Goal: Task Accomplishment & Management: Use online tool/utility

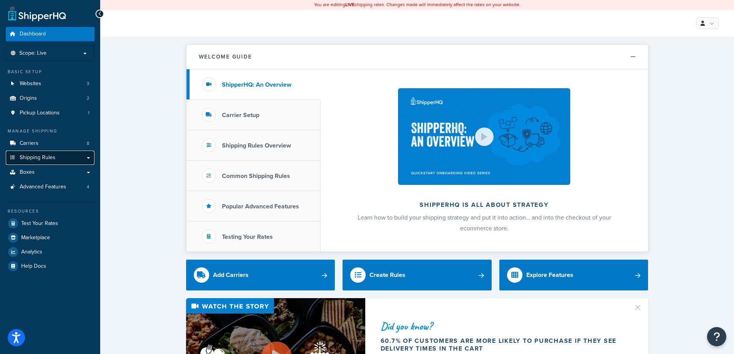
click at [84, 156] on link "Shipping Rules" at bounding box center [50, 158] width 89 height 14
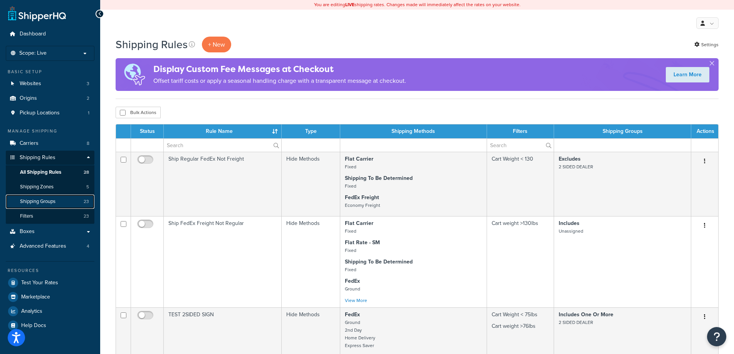
click at [45, 203] on span "Shipping Groups" at bounding box center [37, 202] width 35 height 7
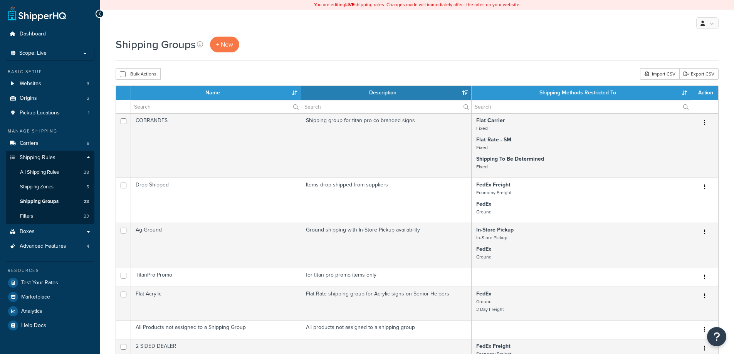
select select "15"
click at [227, 46] on span "+ New" at bounding box center [224, 44] width 17 height 9
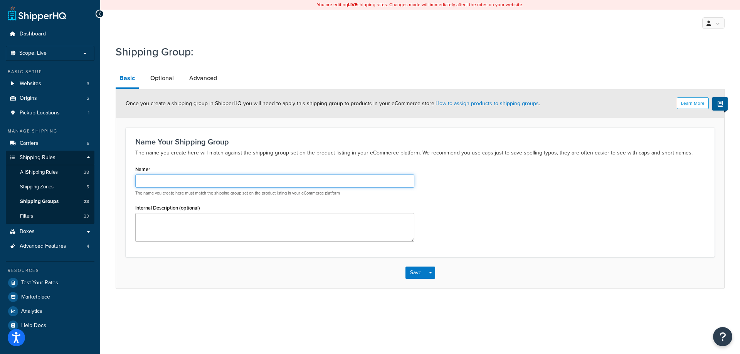
click at [168, 181] on input "Name" at bounding box center [274, 181] width 279 height 13
type input "b"
type input "B"
type input "ExpoBooth"
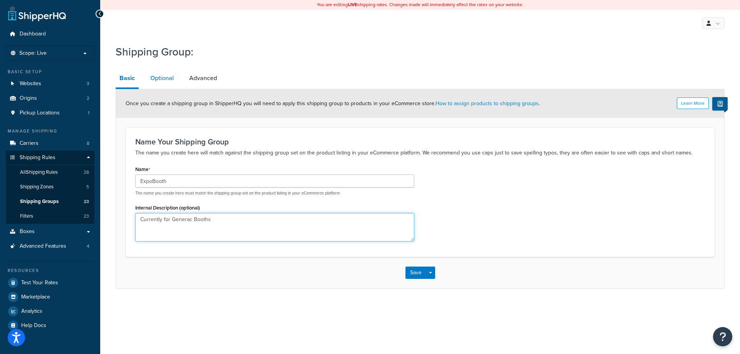
type textarea "Currently for Generac Booths"
click at [158, 73] on link "Optional" at bounding box center [161, 78] width 31 height 19
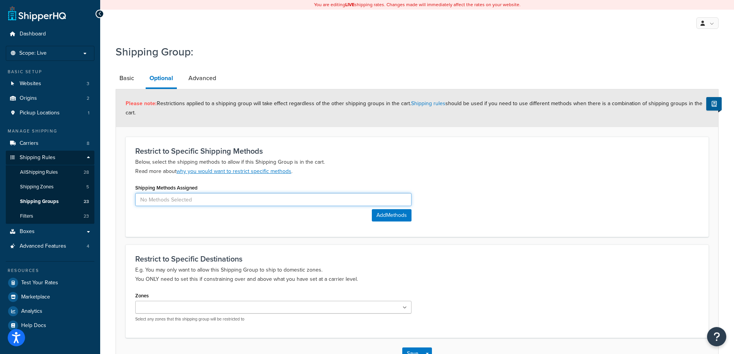
click at [190, 199] on input at bounding box center [273, 199] width 276 height 13
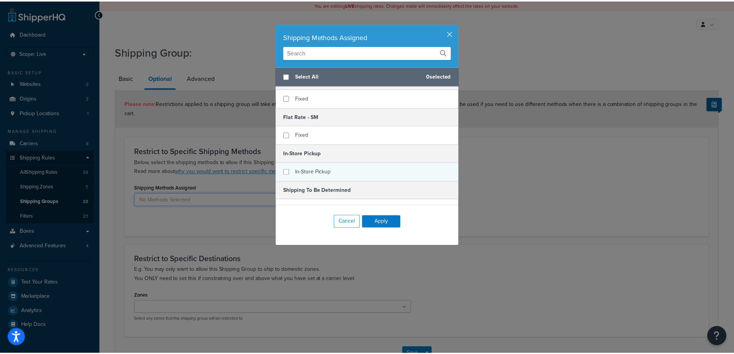
scroll to position [103, 0]
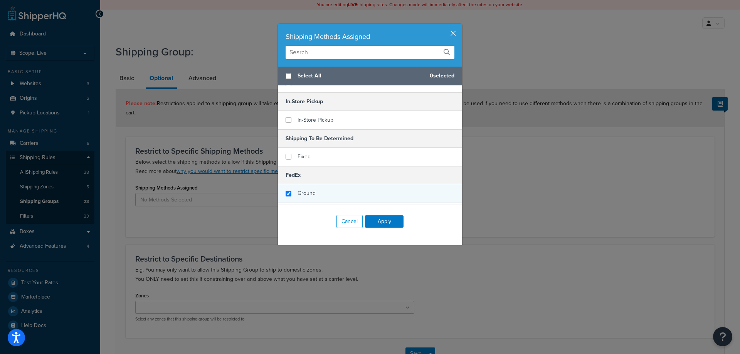
checkbox input "true"
click at [287, 197] on div "Ground" at bounding box center [370, 193] width 184 height 19
click at [387, 221] on button "Apply" at bounding box center [384, 221] width 39 height 12
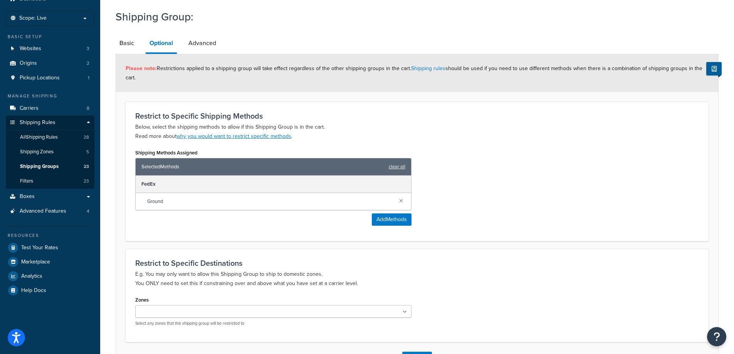
scroll to position [94, 0]
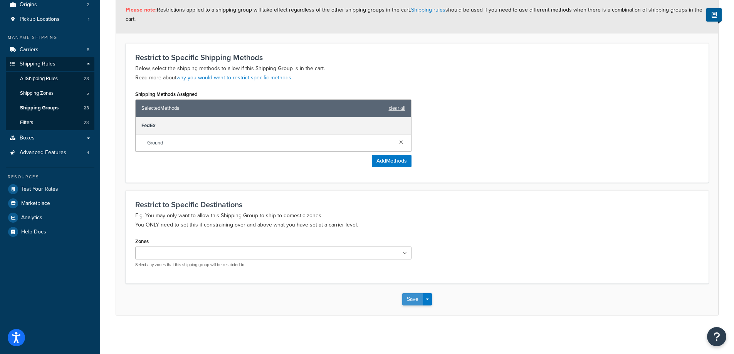
click at [413, 296] on button "Save" at bounding box center [412, 299] width 21 height 12
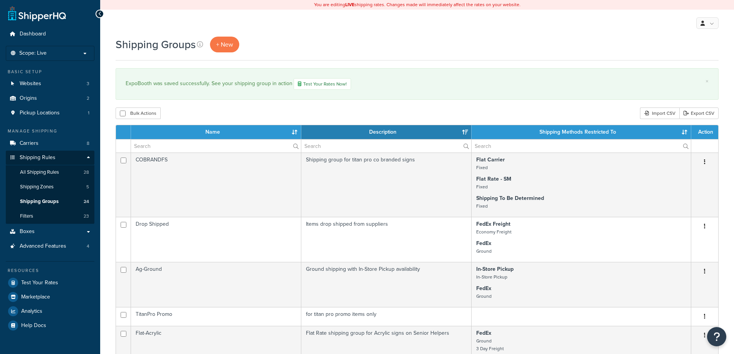
select select "15"
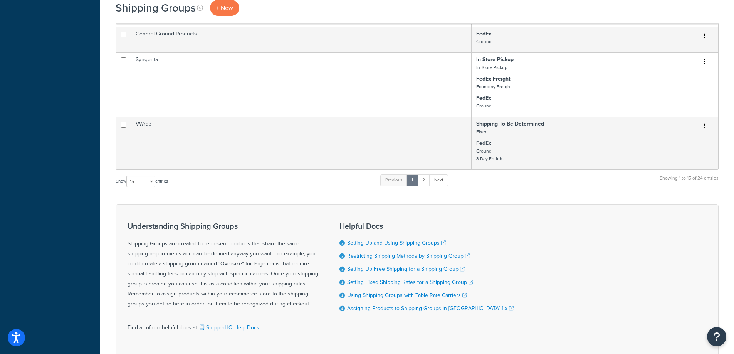
scroll to position [614, 0]
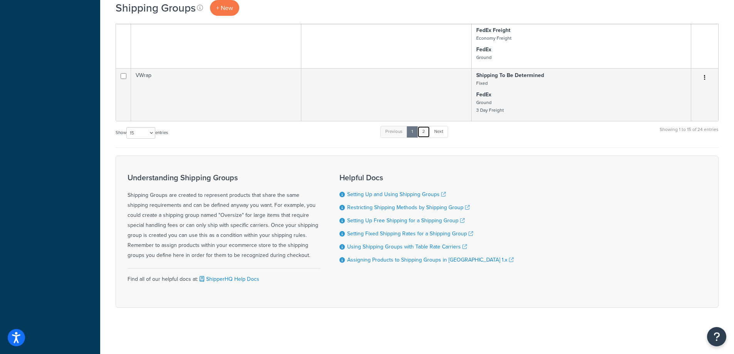
click at [429, 133] on link "2" at bounding box center [423, 132] width 13 height 12
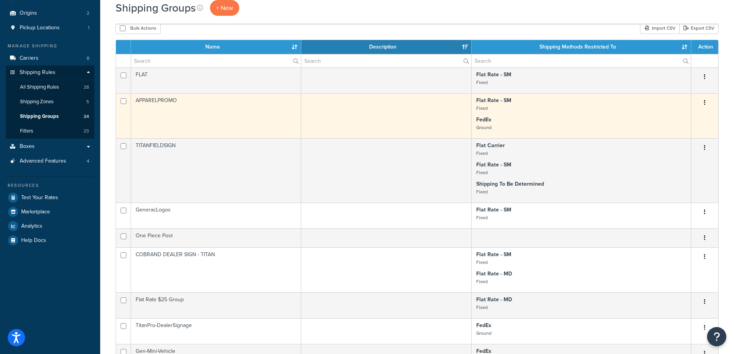
scroll to position [342, 0]
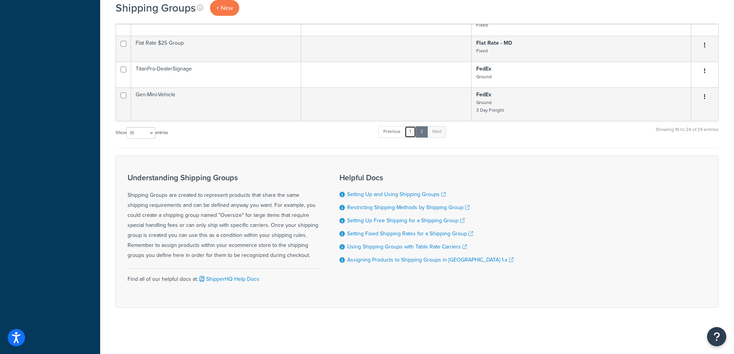
click at [411, 136] on link "1" at bounding box center [411, 132] width 12 height 12
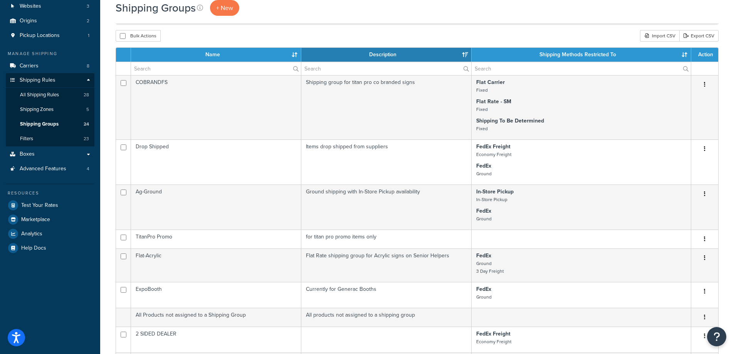
scroll to position [56, 0]
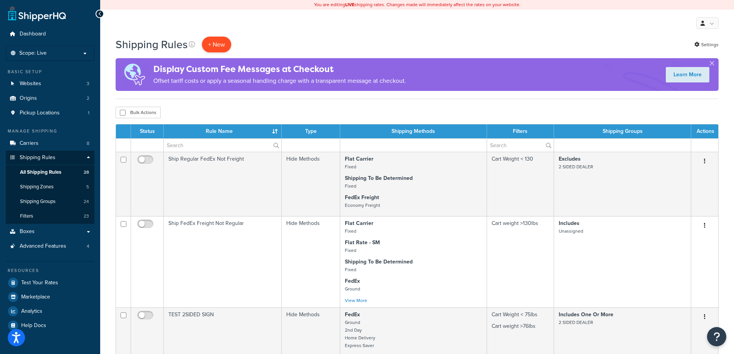
click at [209, 46] on p "+ New" at bounding box center [216, 45] width 29 height 16
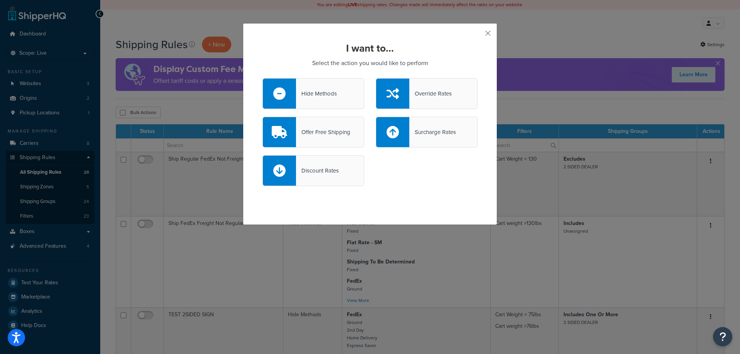
click at [387, 94] on icon at bounding box center [393, 94] width 12 height 12
click at [0, 0] on input "Override Rates" at bounding box center [0, 0] width 0 height 0
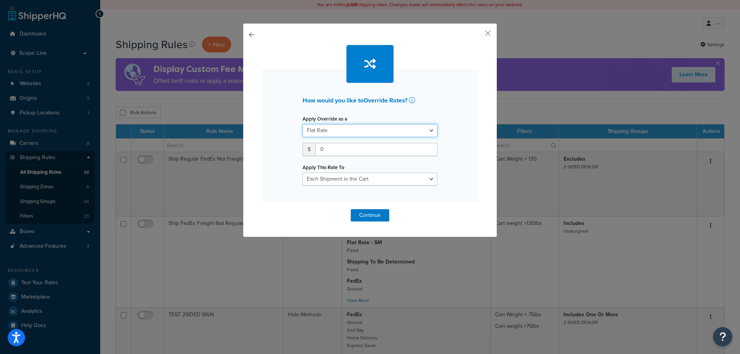
click at [351, 134] on select "Flat Rate Percentage Flat Rate & Percentage" at bounding box center [370, 130] width 135 height 13
select select "PERCENTAGE"
click at [303, 124] on select "Flat Rate Percentage Flat Rate & Percentage" at bounding box center [370, 130] width 135 height 13
click at [399, 146] on select "Order Value" at bounding box center [407, 149] width 62 height 13
click at [400, 146] on select "Order Value" at bounding box center [407, 149] width 62 height 13
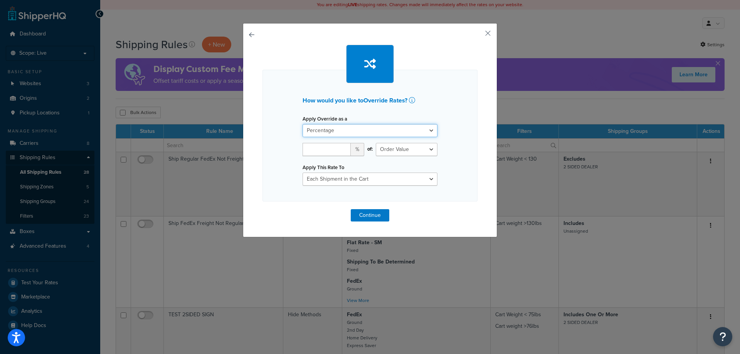
click at [358, 131] on select "Flat Rate Percentage Flat Rate & Percentage" at bounding box center [370, 130] width 135 height 13
click at [303, 124] on select "Flat Rate Percentage Flat Rate & Percentage" at bounding box center [370, 130] width 135 height 13
click at [410, 153] on select "Order Value" at bounding box center [407, 149] width 62 height 13
click at [374, 177] on select "Each Shipment in the Cart Each Shipping Group in the Cart Each Item within a Sh…" at bounding box center [370, 179] width 135 height 13
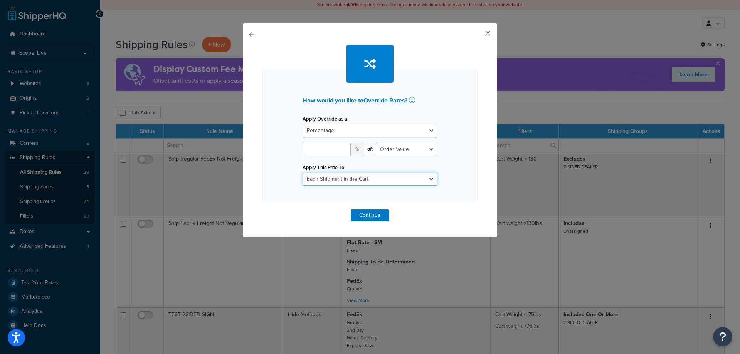
select select "ITEM"
click at [303, 173] on select "Each Shipment in the Cart Each Shipping Group in the Cart Each Item within a Sh…" at bounding box center [370, 179] width 135 height 13
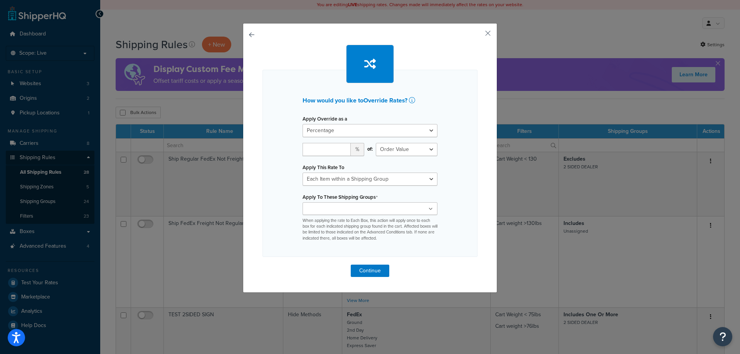
click at [373, 212] on ul at bounding box center [370, 208] width 135 height 13
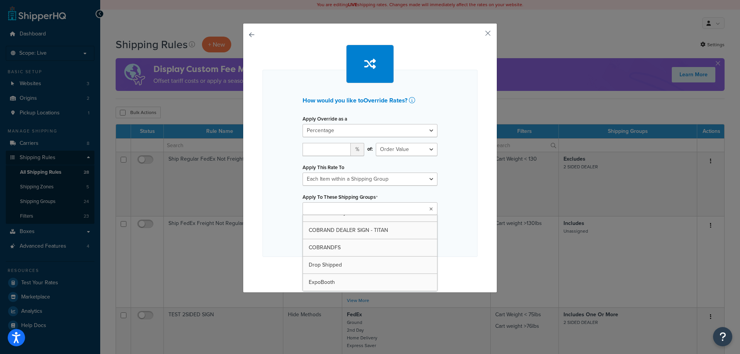
scroll to position [103, 0]
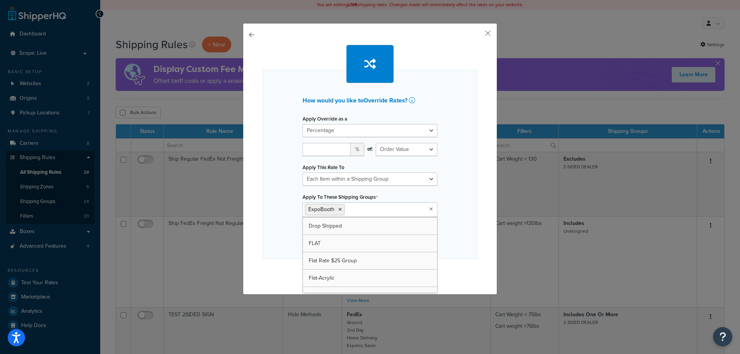
click at [461, 209] on div "How would you like to Override Rates ? Apply Override as a Flat Rate Percentage…" at bounding box center [370, 164] width 215 height 189
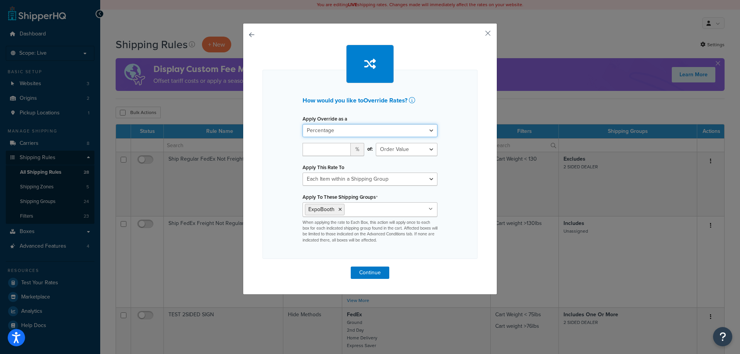
click at [427, 130] on select "Flat Rate Percentage Flat Rate & Percentage" at bounding box center [370, 130] width 135 height 13
select select "FLAT_RATE_AND_PERCENTAGE"
click at [303, 124] on select "Flat Rate Percentage Flat Rate & Percentage" at bounding box center [370, 130] width 135 height 13
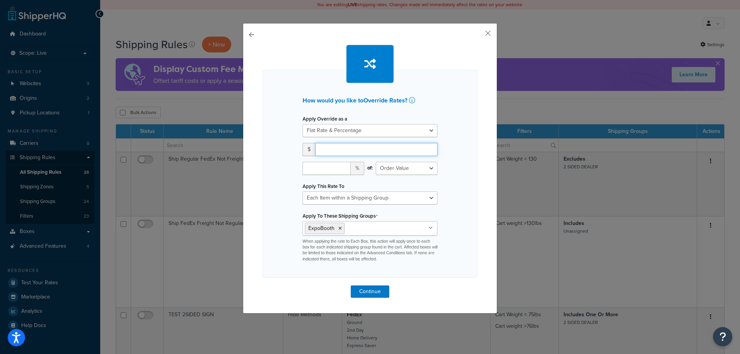
click at [332, 150] on input "number" at bounding box center [376, 149] width 122 height 13
click at [419, 163] on select "Order Value" at bounding box center [407, 168] width 62 height 13
click at [243, 38] on div "How would you like to Override Rates ? Apply Override as a Flat Rate Percentage…" at bounding box center [370, 168] width 254 height 291
click at [263, 286] on button "button" at bounding box center [263, 286] width 0 height 0
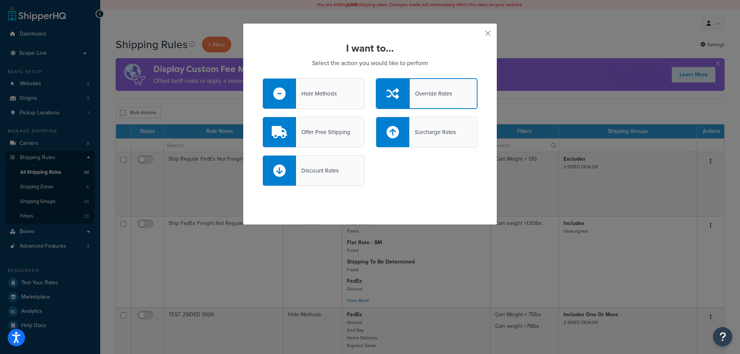
click at [419, 131] on div "Surcharge Rates" at bounding box center [432, 132] width 47 height 11
click at [0, 0] on input "Surcharge Rates" at bounding box center [0, 0] width 0 height 0
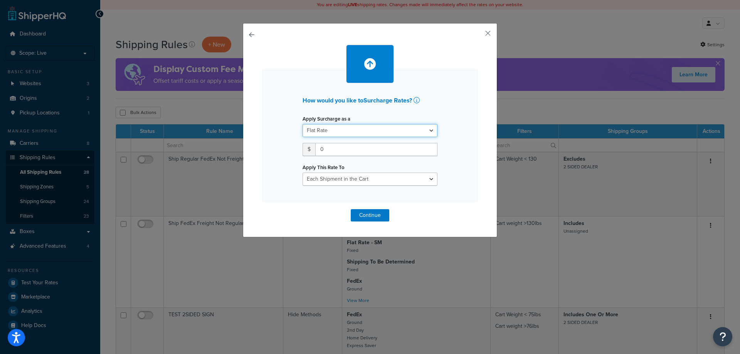
click at [419, 131] on select "Flat Rate Percentage Flat Rate & Percentage" at bounding box center [370, 130] width 135 height 13
select select "PERCENTAGE"
click at [303, 124] on select "Flat Rate Percentage Flat Rate & Percentage" at bounding box center [370, 130] width 135 height 13
click at [419, 150] on select "Shipping Price Order Value" at bounding box center [407, 149] width 62 height 13
select select "SHIPPING"
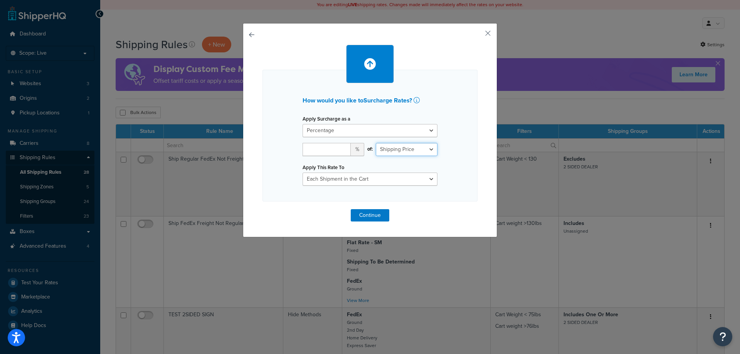
click at [376, 143] on select "Shipping Price Order Value" at bounding box center [407, 149] width 62 height 13
click at [313, 152] on input "number" at bounding box center [327, 149] width 48 height 13
type input "200"
click at [284, 175] on div "How would you like to Surcharge Rates ? Apply Surcharge as a Flat Rate Percenta…" at bounding box center [370, 136] width 215 height 132
click at [338, 186] on div "How would you like to Surcharge Rates ? Apply Surcharge as a Flat Rate Percenta…" at bounding box center [370, 136] width 215 height 132
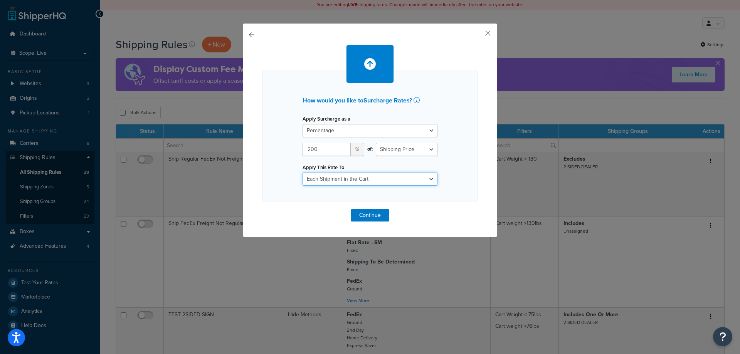
click at [338, 183] on select "Each Shipment in the Cart Each Shipping Group in the Cart Each Item within a Sh…" at bounding box center [370, 179] width 135 height 13
select select "ITEM"
click at [303, 173] on select "Each Shipment in the Cart Each Shipping Group in the Cart Each Item within a Sh…" at bounding box center [370, 179] width 135 height 13
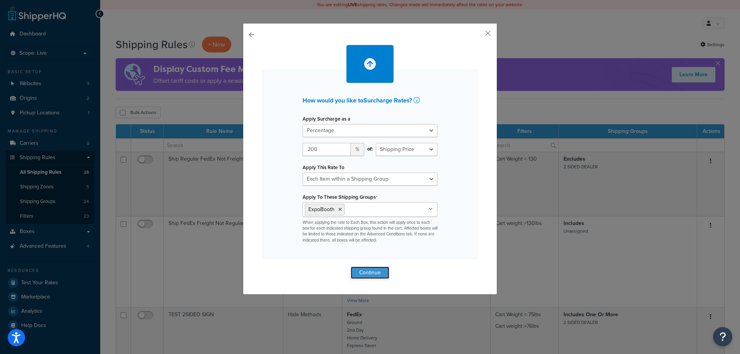
click at [361, 269] on button "Continue" at bounding box center [370, 273] width 39 height 12
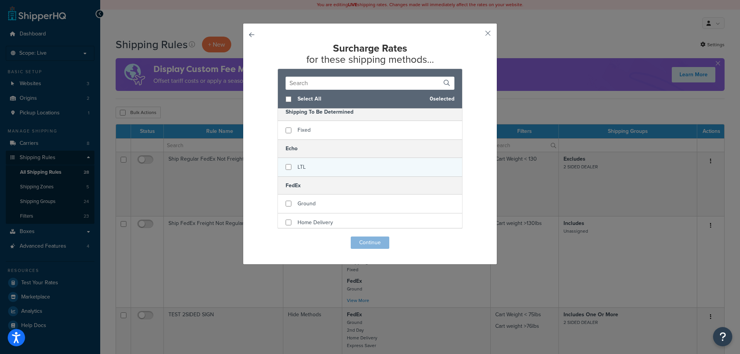
scroll to position [154, 0]
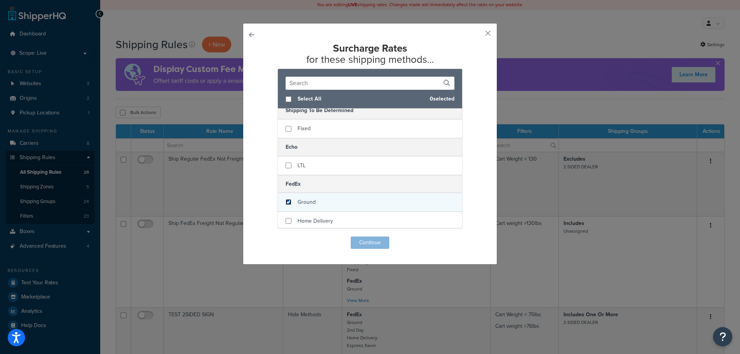
click at [286, 202] on input "checkbox" at bounding box center [289, 202] width 6 height 6
checkbox input "true"
click at [361, 242] on button "Continue" at bounding box center [370, 243] width 39 height 12
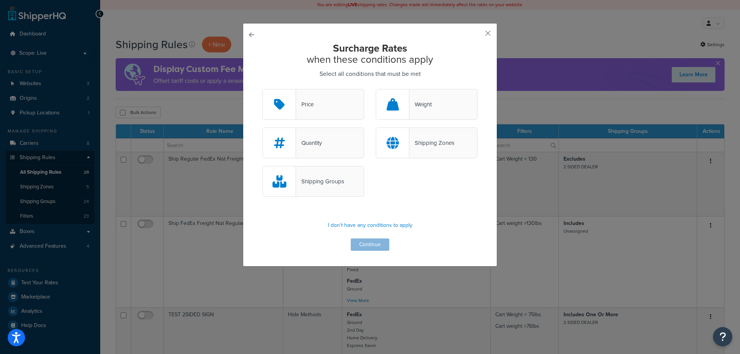
click at [318, 178] on div "Shipping Groups" at bounding box center [320, 181] width 48 height 11
click at [0, 0] on input "Shipping Groups" at bounding box center [0, 0] width 0 height 0
click at [377, 247] on button "Continue" at bounding box center [370, 245] width 39 height 12
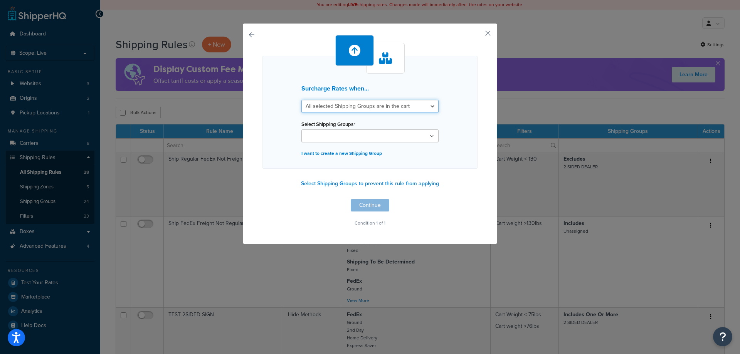
click at [357, 110] on select "All selected Shipping Groups are in the cart Any selected Shipping Groups are i…" at bounding box center [369, 106] width 137 height 13
click at [301, 100] on select "All selected Shipping Groups are in the cart Any selected Shipping Groups are i…" at bounding box center [369, 106] width 137 height 13
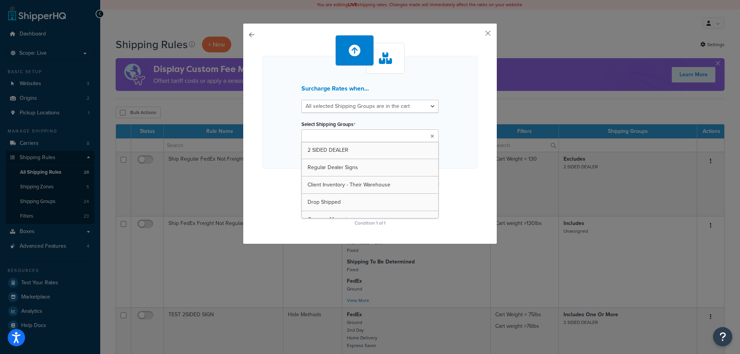
click at [357, 132] on input "Select Shipping Groups" at bounding box center [338, 136] width 68 height 8
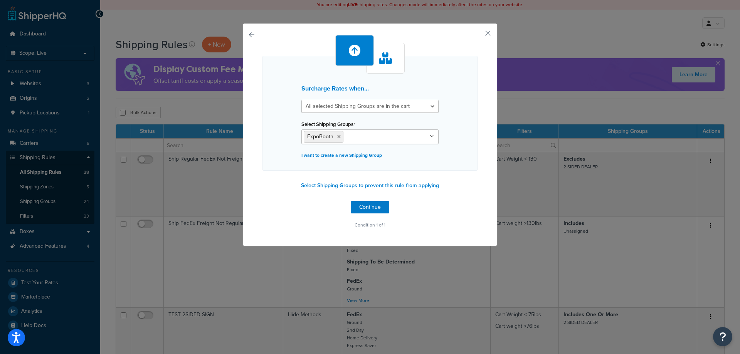
click at [258, 200] on div "Surcharge Rates when... All selected Shipping Groups are in the cart Any select…" at bounding box center [370, 134] width 254 height 223
click at [367, 201] on div "Surcharge Rates when... All selected Shipping Groups are in the cart Any select…" at bounding box center [370, 132] width 215 height 195
click at [367, 212] on button "Continue" at bounding box center [370, 207] width 39 height 12
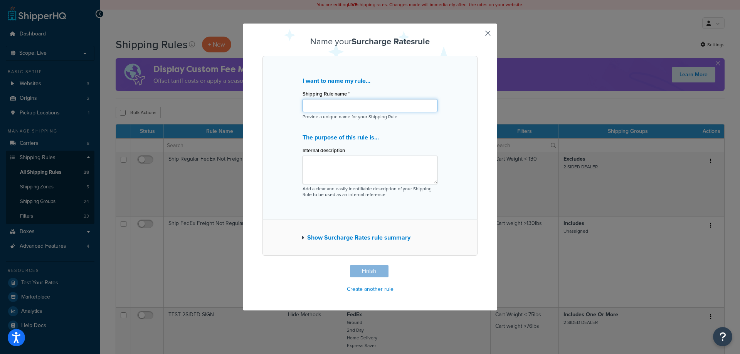
click at [333, 103] on input "Shipping Rule name *" at bounding box center [370, 105] width 135 height 13
type input "e"
type input "Expo Booth - Additional"
click at [335, 180] on textarea "Internal description" at bounding box center [370, 170] width 135 height 29
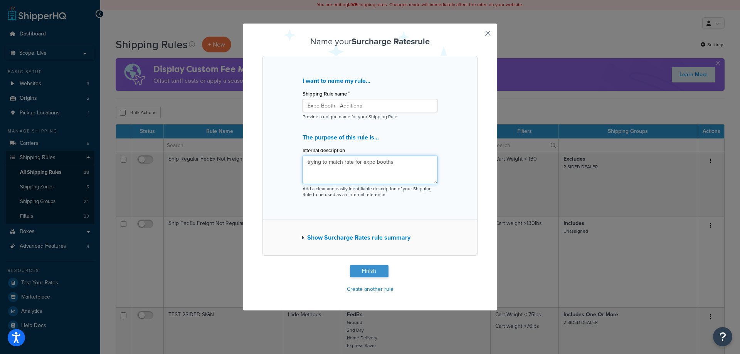
type textarea "trying to match rate for expo booths"
click at [360, 269] on button "Finish" at bounding box center [369, 271] width 39 height 12
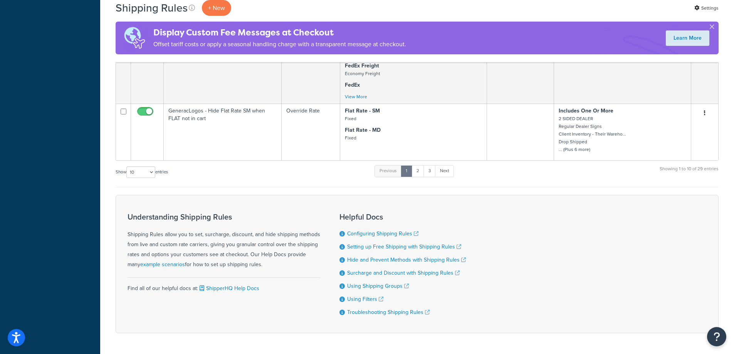
scroll to position [674, 0]
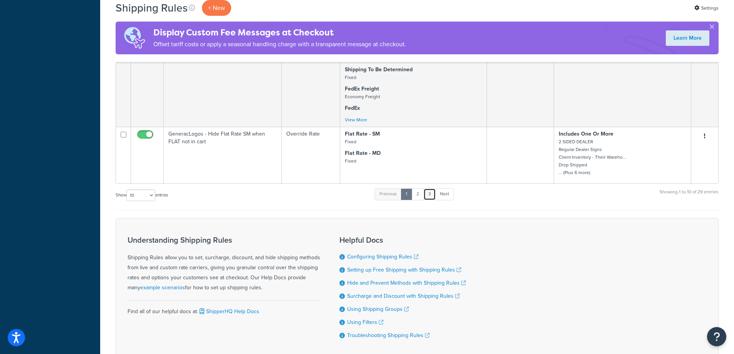
click at [431, 195] on link "3" at bounding box center [430, 195] width 12 height 12
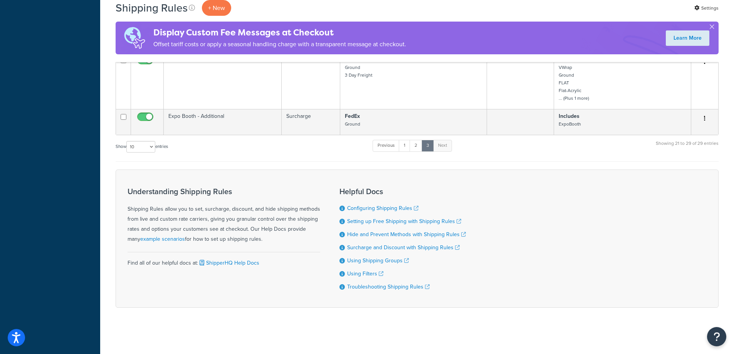
scroll to position [300, 0]
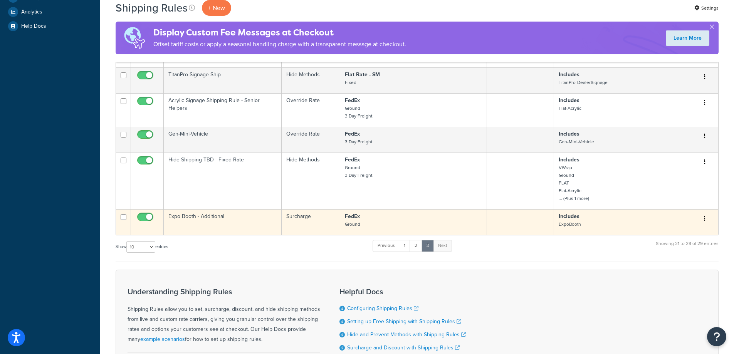
click at [705, 219] on icon "button" at bounding box center [705, 218] width 2 height 5
click at [685, 231] on link "Edit" at bounding box center [679, 234] width 61 height 16
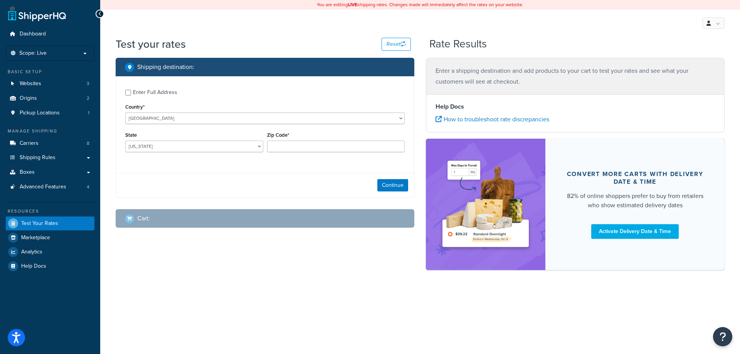
click at [150, 141] on div "[US_STATE] [US_STATE] [US_STATE] [US_STATE] [US_STATE] Armed Forces Americas Ar…" at bounding box center [194, 147] width 138 height 12
click at [153, 143] on select "[US_STATE] [US_STATE] [US_STATE] [US_STATE] [US_STATE] Armed Forces Americas Ar…" at bounding box center [194, 147] width 138 height 12
select select "OH"
click at [125, 141] on select "[US_STATE] [US_STATE] [US_STATE] [US_STATE] [US_STATE] Armed Forces Americas Ar…" at bounding box center [194, 147] width 138 height 12
type input "45373"
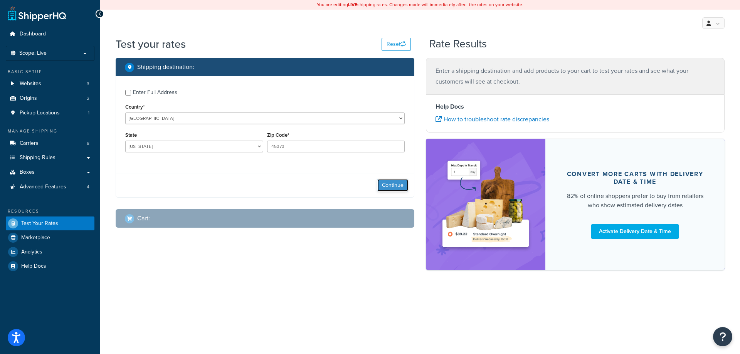
click at [391, 182] on button "Continue" at bounding box center [392, 185] width 31 height 12
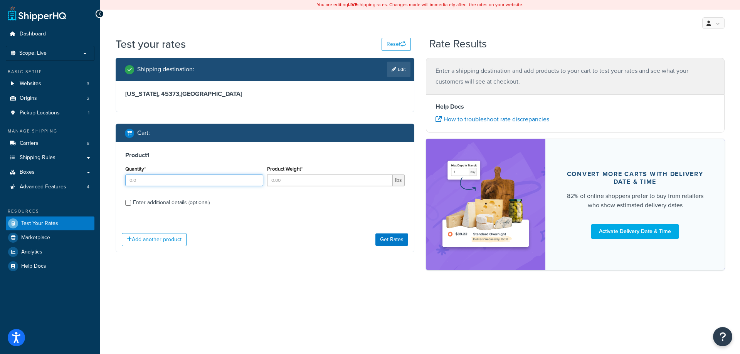
click at [160, 181] on input "Quantity*" at bounding box center [194, 181] width 138 height 12
type input "1.0"
type input "30"
click at [125, 200] on input "Enter additional details (optional)" at bounding box center [128, 203] width 6 height 6
checkbox input "true"
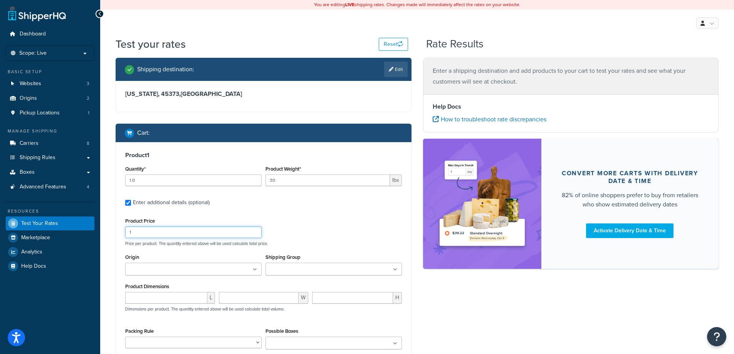
click at [144, 233] on input "1" at bounding box center [193, 233] width 136 height 12
type input "1250.00"
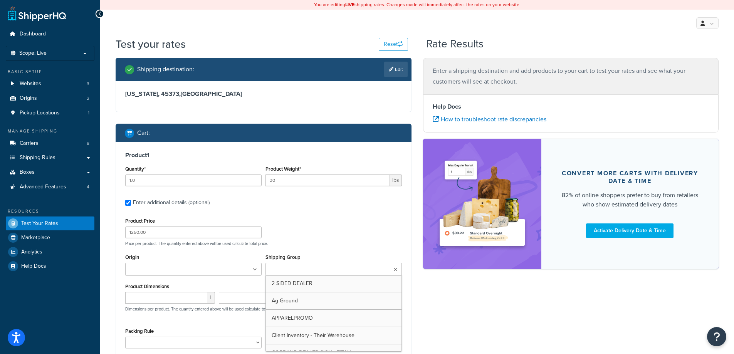
click at [316, 270] on input "Shipping Group" at bounding box center [302, 270] width 68 height 8
type input "ex"
click at [165, 306] on div "L" at bounding box center [170, 302] width 94 height 17
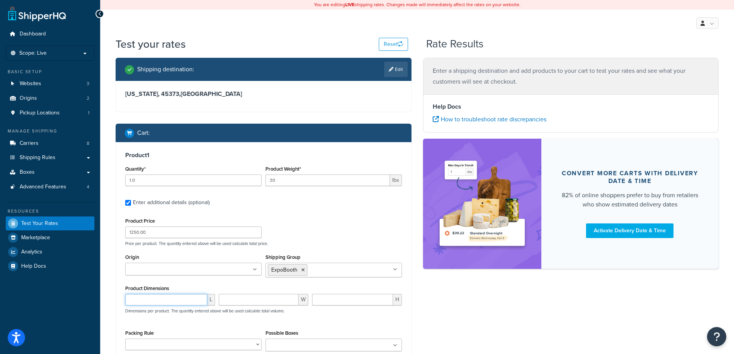
click at [165, 301] on input "number" at bounding box center [166, 300] width 82 height 12
type input "48"
type input "20"
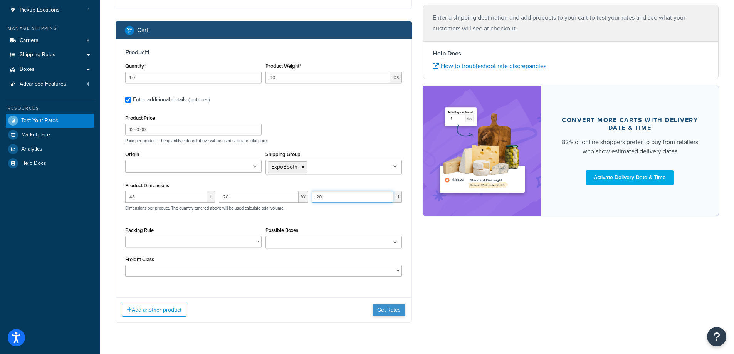
type input "20"
click at [390, 306] on button "Get Rates" at bounding box center [389, 310] width 33 height 12
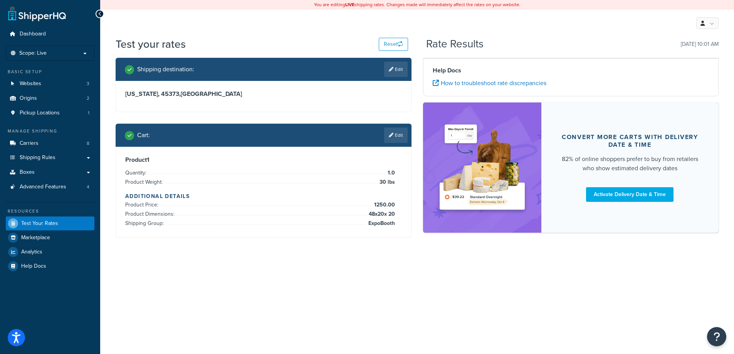
scroll to position [0, 0]
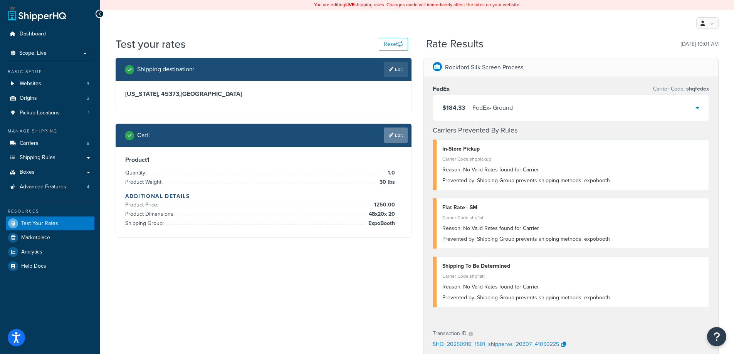
click at [391, 134] on icon at bounding box center [391, 135] width 5 height 5
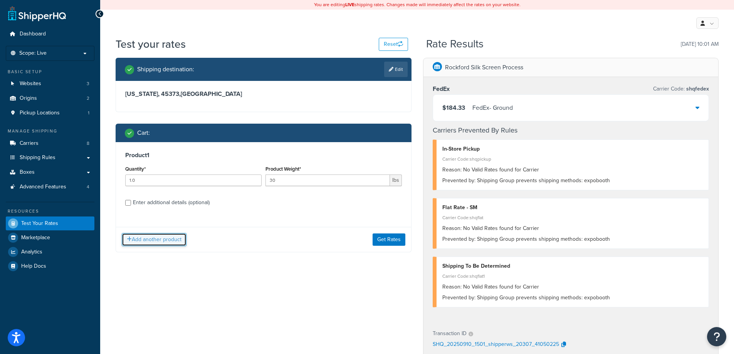
click at [165, 243] on button "Add another product" at bounding box center [154, 239] width 65 height 13
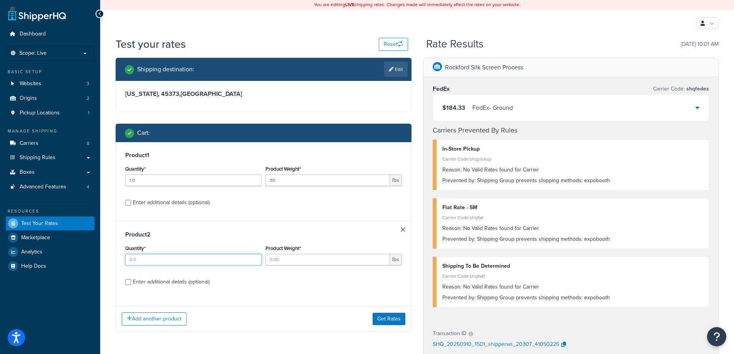
click at [147, 257] on input "Quantity*" at bounding box center [193, 260] width 136 height 12
type input "1"
type input "6"
type input "20"
click at [169, 279] on div "Enter additional details (optional)" at bounding box center [171, 282] width 77 height 11
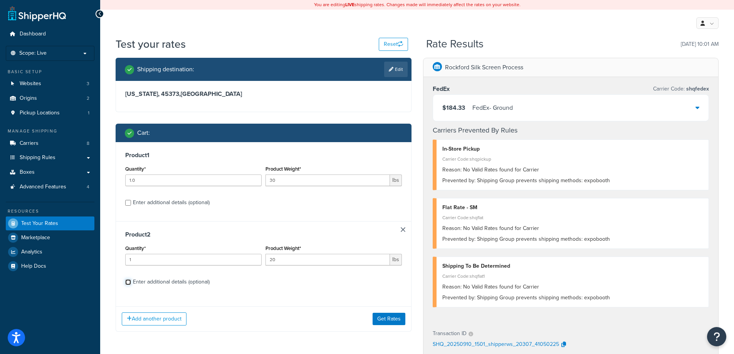
click at [131, 279] on input "Enter additional details (optional)" at bounding box center [128, 282] width 6 height 6
checkbox input "true"
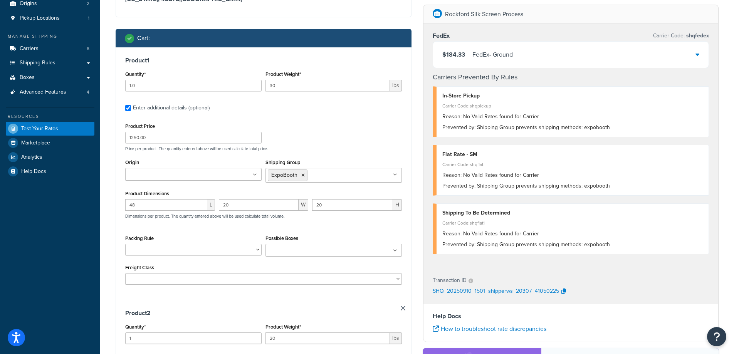
scroll to position [205, 0]
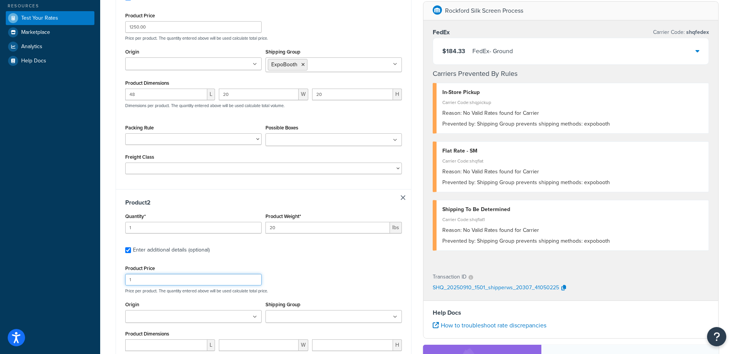
click at [153, 284] on input "1" at bounding box center [193, 280] width 136 height 12
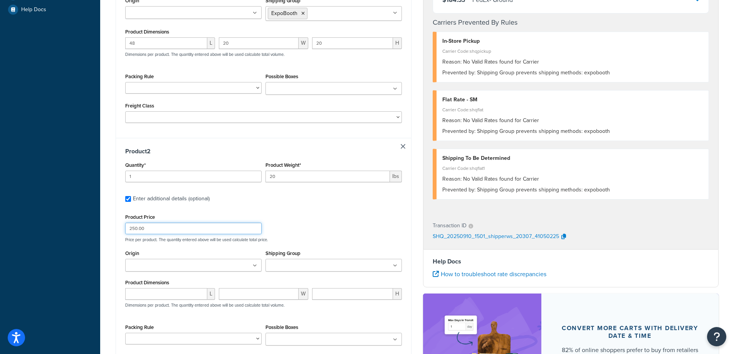
scroll to position [257, 0]
type input "250.00"
click at [296, 260] on ul at bounding box center [334, 265] width 136 height 13
type input "w"
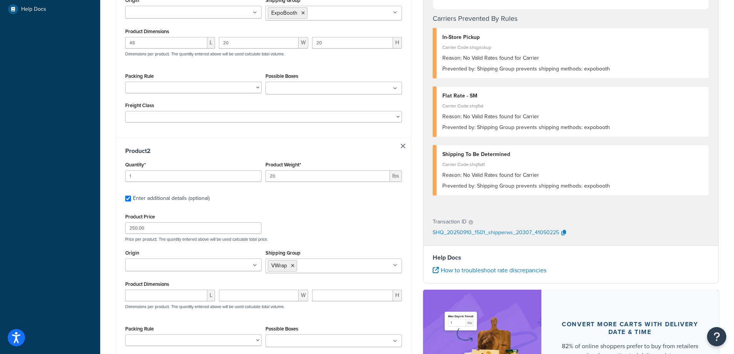
click at [318, 217] on div "Product Price 250.00 Price per product. The quantity entered above will be used…" at bounding box center [263, 227] width 281 height 30
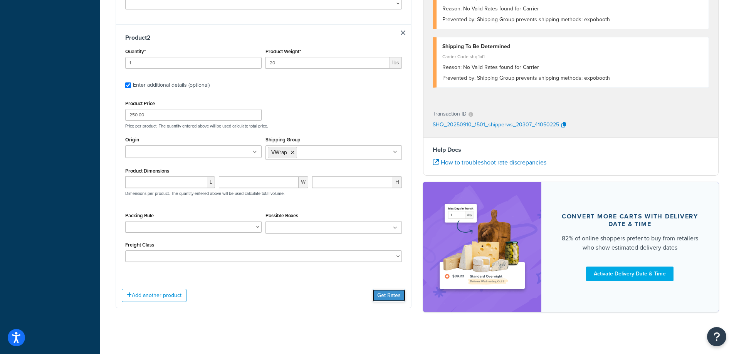
click at [396, 297] on button "Get Rates" at bounding box center [389, 296] width 33 height 12
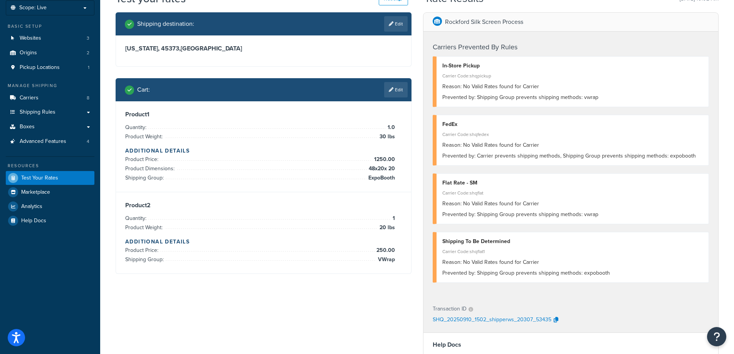
scroll to position [0, 0]
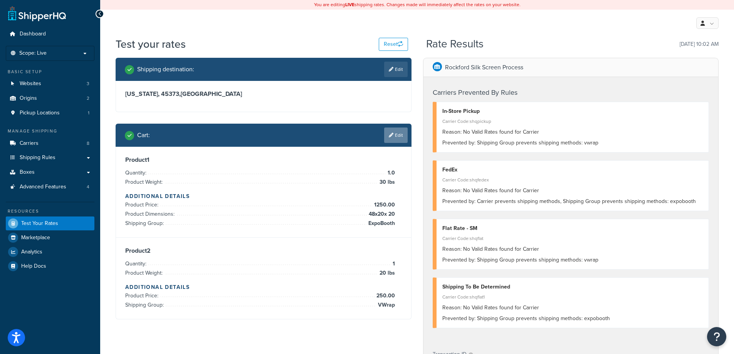
click at [395, 141] on link "Edit" at bounding box center [396, 135] width 24 height 15
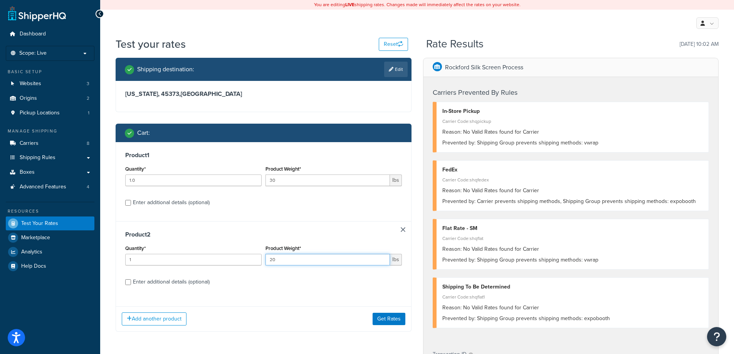
click at [303, 258] on input "20" at bounding box center [328, 260] width 125 height 12
type input "6"
click at [185, 287] on div "Enter additional details (optional)" at bounding box center [171, 282] width 77 height 11
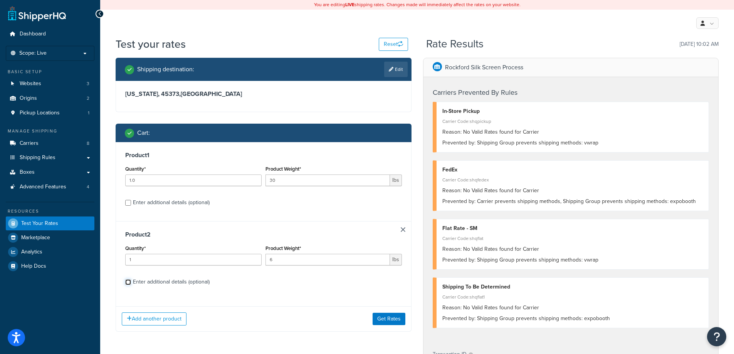
click at [131, 285] on input "Enter additional details (optional)" at bounding box center [128, 282] width 6 height 6
checkbox input "true"
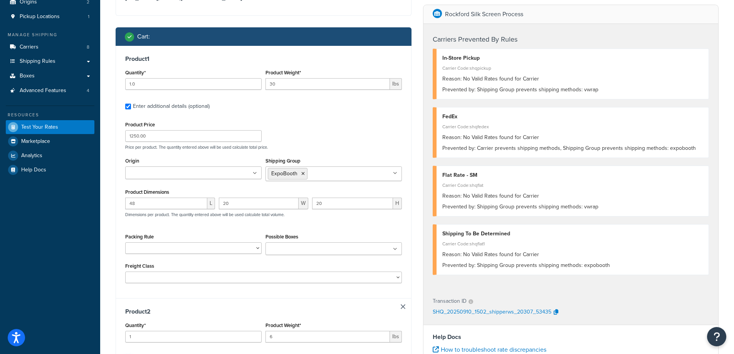
scroll to position [205, 0]
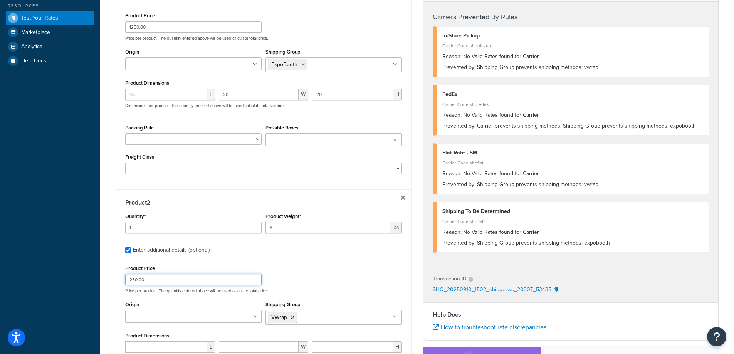
drag, startPoint x: 164, startPoint y: 281, endPoint x: 150, endPoint y: 281, distance: 14.3
click at [156, 281] on input "250.00" at bounding box center [193, 280] width 136 height 12
click at [149, 281] on input "250.00" at bounding box center [193, 280] width 136 height 12
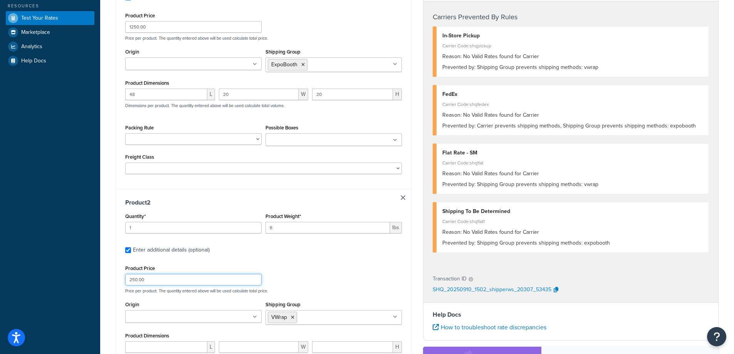
click at [149, 281] on input "250.00" at bounding box center [193, 280] width 136 height 12
type input "86.00"
click at [290, 317] on li "VWrap" at bounding box center [282, 318] width 29 height 12
click at [294, 316] on icon at bounding box center [292, 317] width 3 height 5
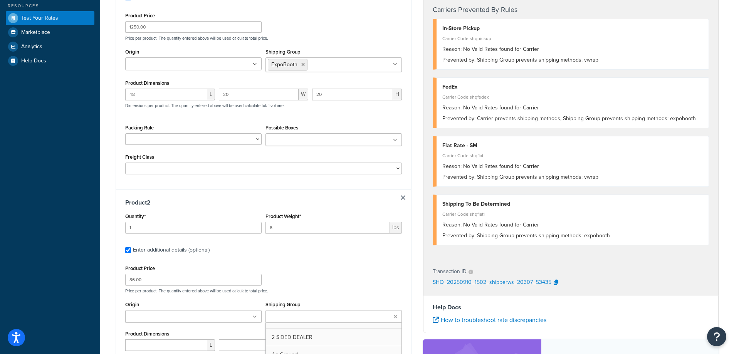
click at [295, 316] on input "Shipping Group" at bounding box center [302, 317] width 68 height 8
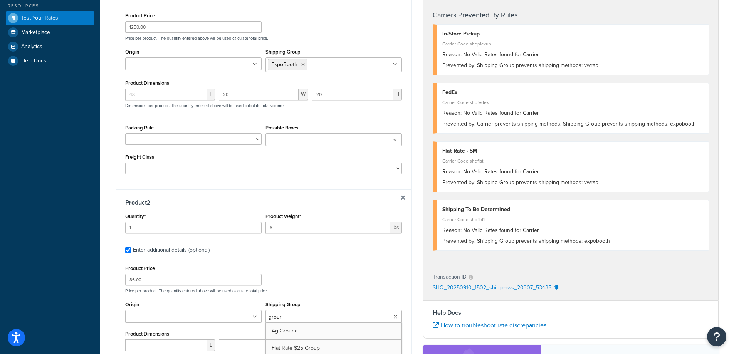
type input "ground"
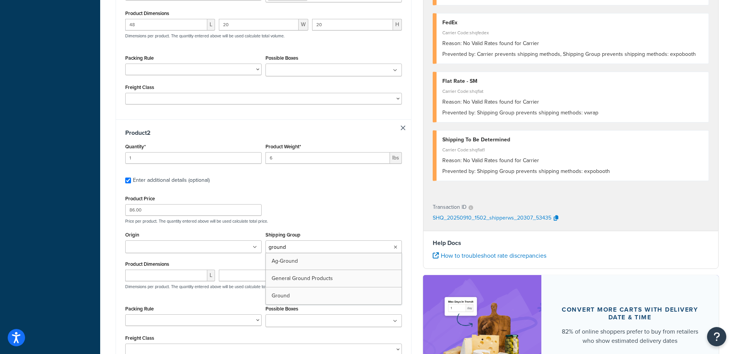
scroll to position [308, 0]
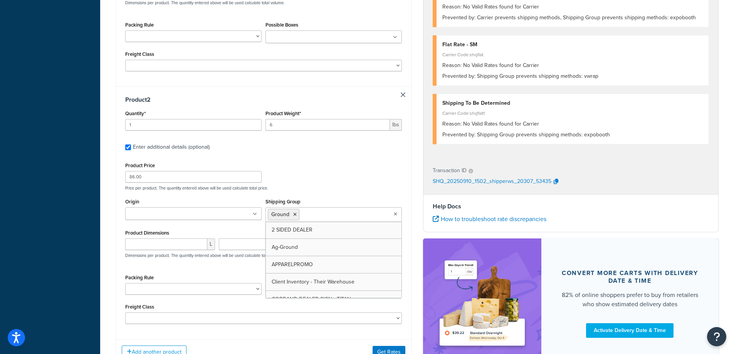
click at [337, 167] on div "Product Price 86.00 Price per product. The quantity entered above will be used …" at bounding box center [263, 175] width 281 height 30
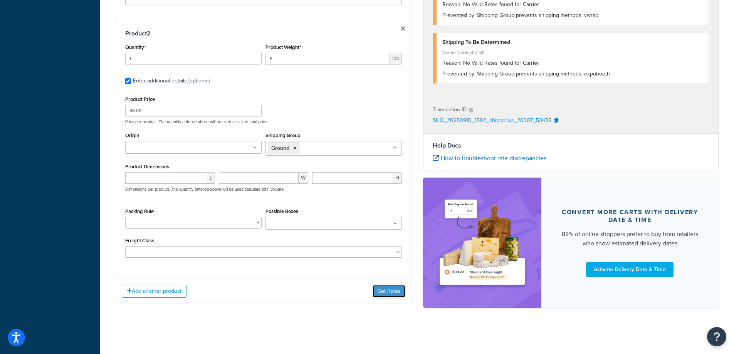
click at [384, 292] on button "Get Rates" at bounding box center [389, 291] width 33 height 12
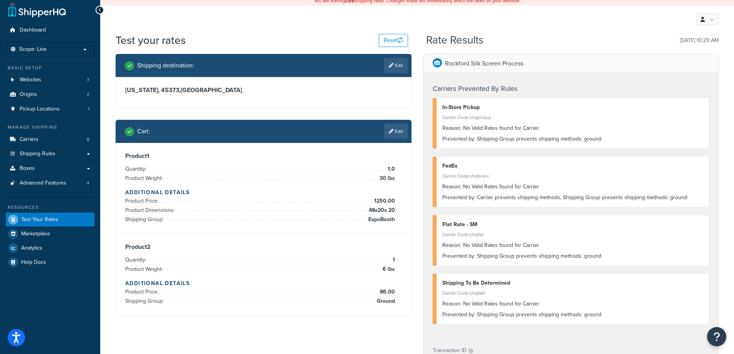
scroll to position [0, 0]
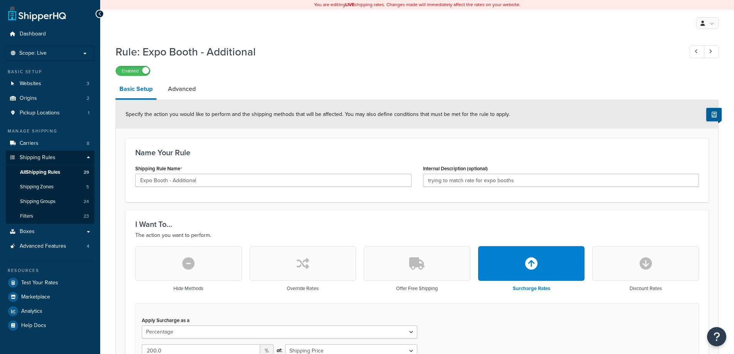
select select "PERCENTAGE"
select select "ITEM"
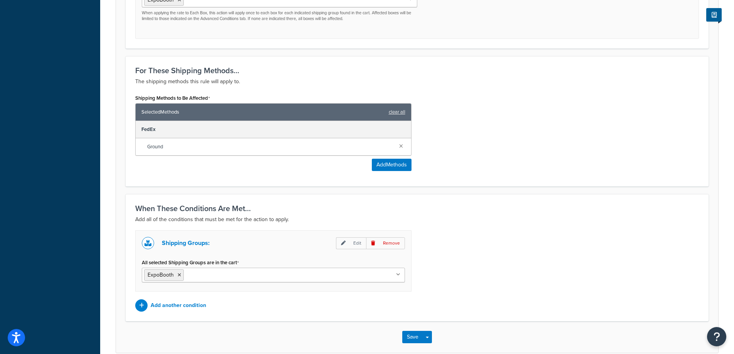
scroll to position [450, 0]
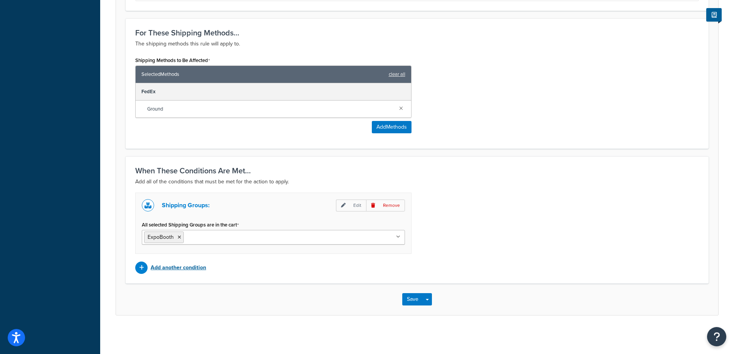
click at [185, 266] on p "Add another condition" at bounding box center [179, 268] width 56 height 11
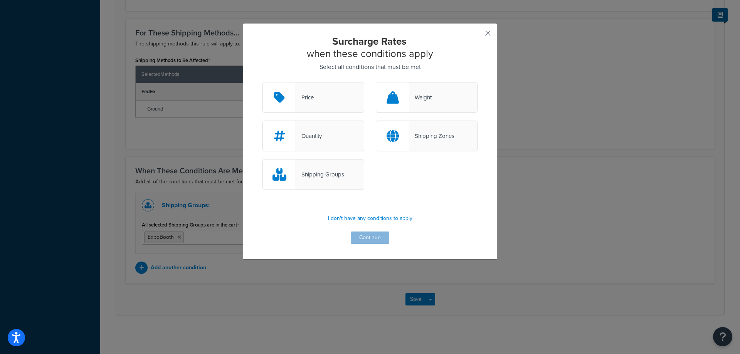
click at [478, 35] on button "button" at bounding box center [477, 36] width 2 height 2
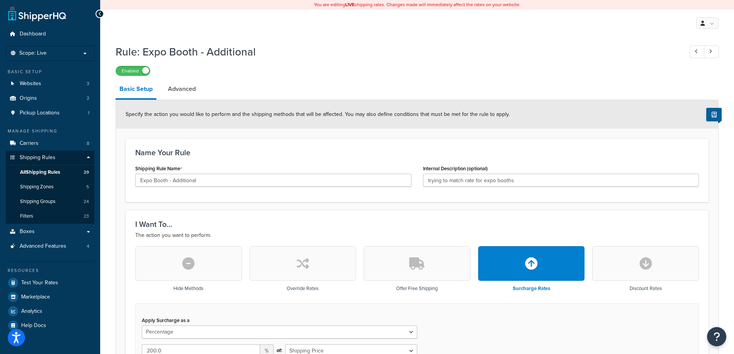
select select "PERCENTAGE"
select select "ITEM"
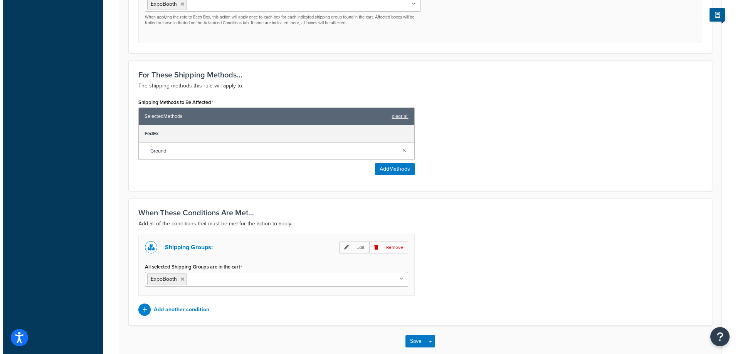
scroll to position [411, 0]
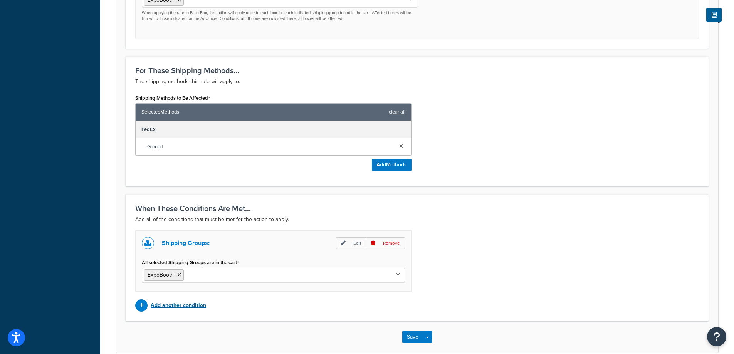
click at [165, 308] on p "Add another condition" at bounding box center [179, 305] width 56 height 11
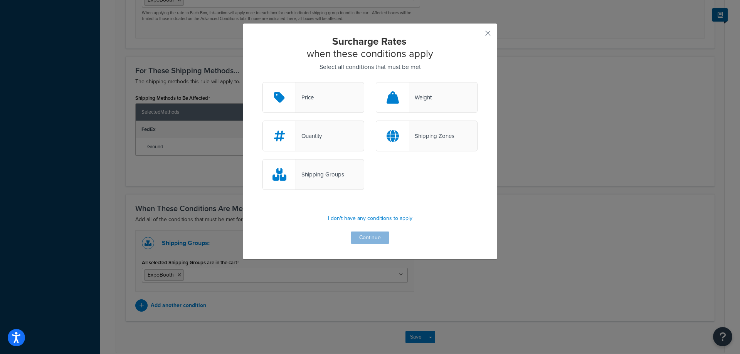
click at [300, 175] on div "Shipping Groups" at bounding box center [320, 174] width 48 height 11
click at [0, 0] on input "Shipping Groups" at bounding box center [0, 0] width 0 height 0
click at [359, 238] on button "Continue" at bounding box center [370, 238] width 39 height 12
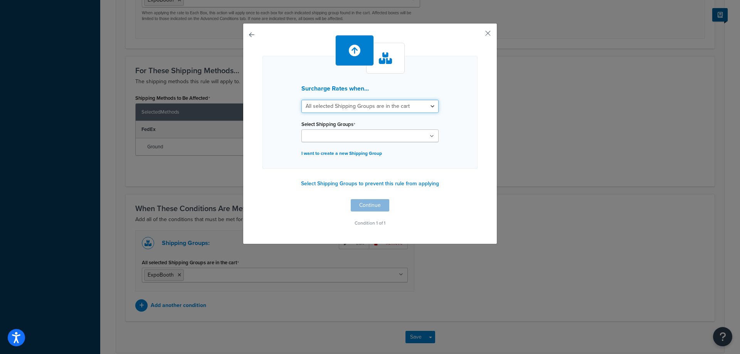
click at [411, 109] on select "All selected Shipping Groups are in the cart Any selected Shipping Groups are i…" at bounding box center [369, 106] width 137 height 13
select select "any"
click at [301, 100] on select "All selected Shipping Groups are in the cart Any selected Shipping Groups are i…" at bounding box center [369, 106] width 137 height 13
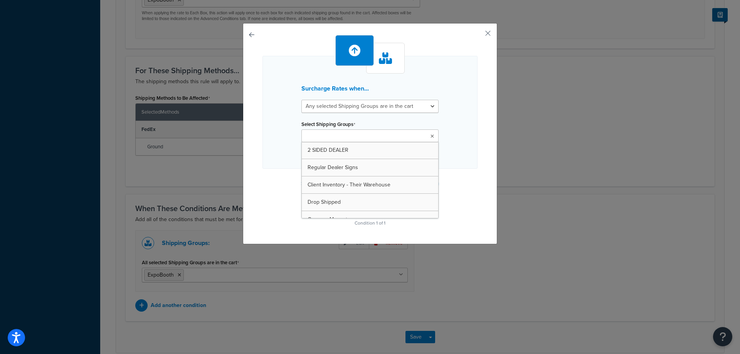
click at [392, 132] on ul at bounding box center [369, 136] width 137 height 13
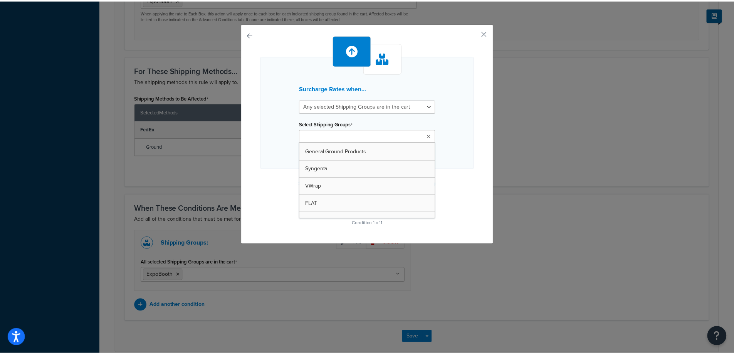
scroll to position [154, 0]
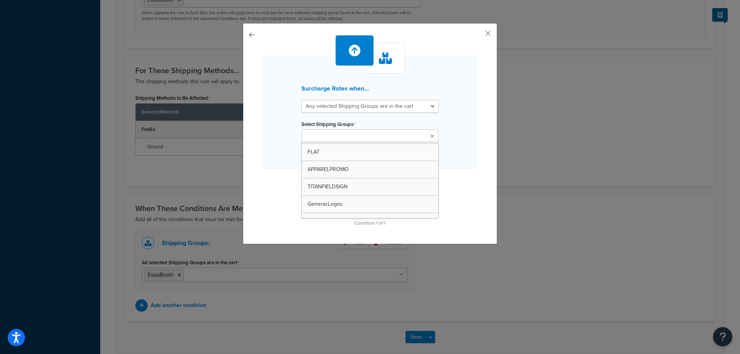
click at [483, 178] on div "Surcharge Rates when... All selected Shipping Groups are in the cart Any select…" at bounding box center [370, 133] width 254 height 221
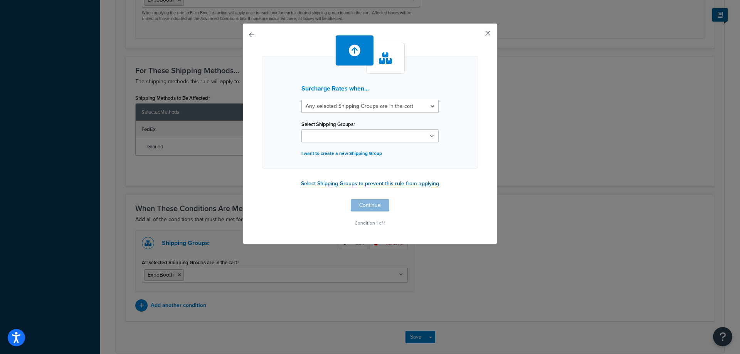
click at [341, 183] on button "Select Shipping Groups to prevent this rule from applying" at bounding box center [370, 184] width 143 height 12
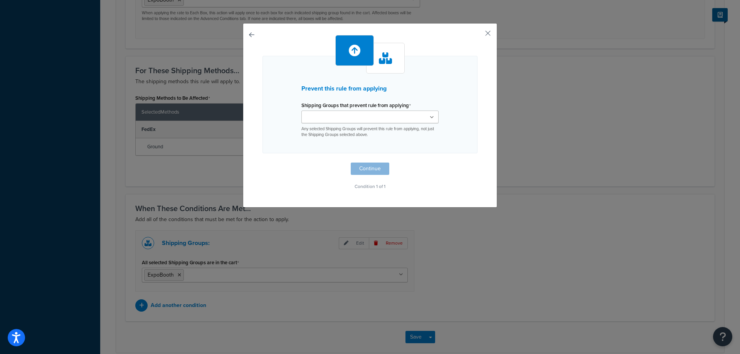
click at [246, 34] on div "Prevent this rule from applying Shipping Groups that prevent rule from applying…" at bounding box center [370, 115] width 254 height 185
click at [263, 163] on button "button" at bounding box center [263, 163] width 0 height 0
select select "any"
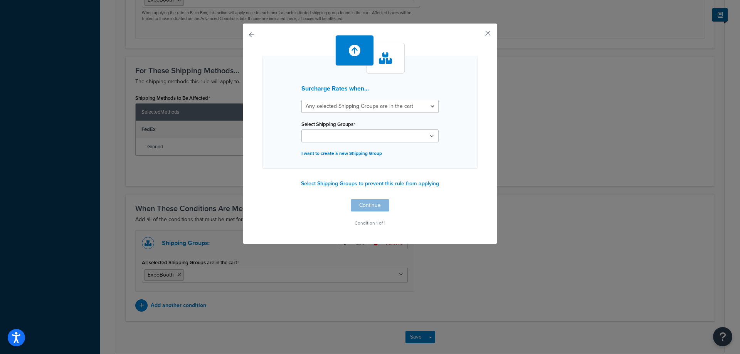
click at [263, 199] on button "button" at bounding box center [263, 199] width 0 height 0
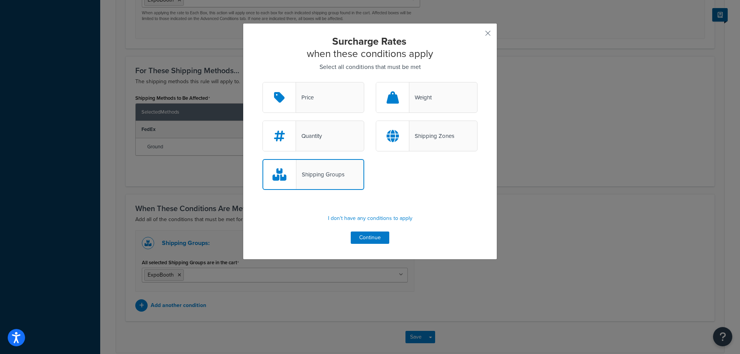
click at [481, 30] on div "Surcharge Rates when these conditions apply Select all conditions that must be …" at bounding box center [370, 141] width 254 height 237
click at [478, 35] on button "button" at bounding box center [477, 36] width 2 height 2
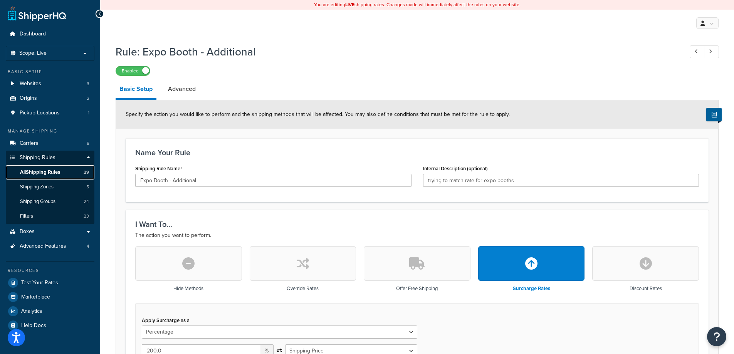
click at [53, 172] on span "All Shipping Rules" at bounding box center [40, 172] width 40 height 7
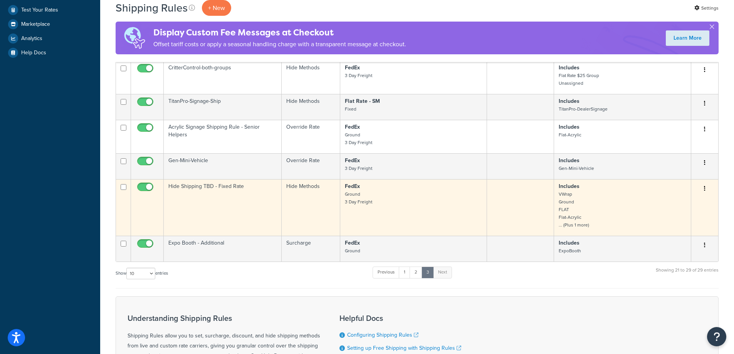
scroll to position [248, 0]
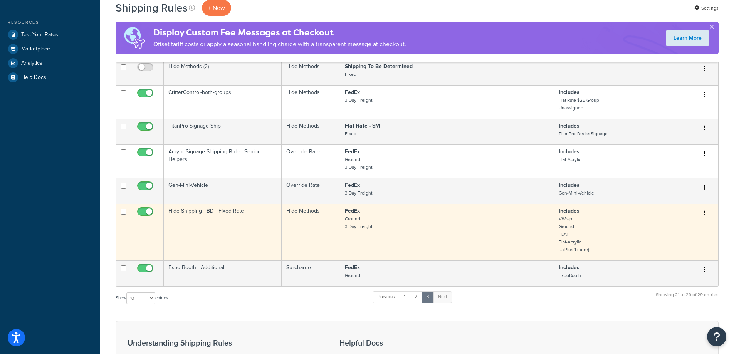
click at [707, 212] on button "button" at bounding box center [705, 213] width 11 height 12
click at [681, 225] on link "Edit" at bounding box center [679, 228] width 61 height 16
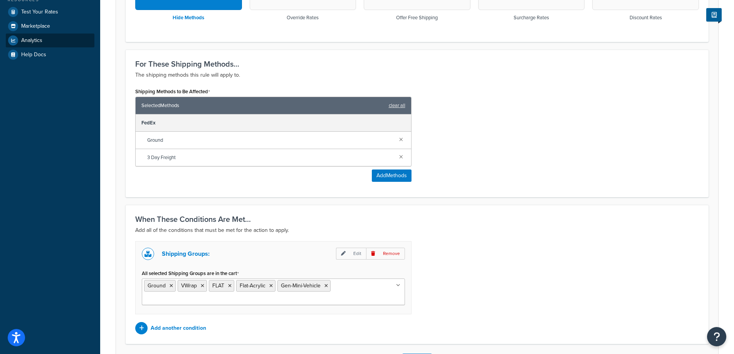
scroll to position [229, 0]
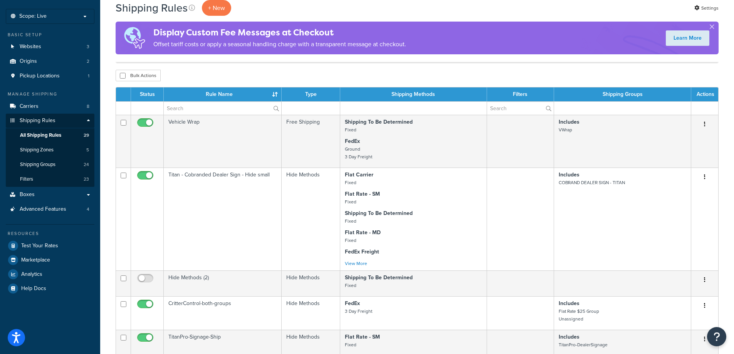
scroll to position [154, 0]
